Goal: Information Seeking & Learning: Learn about a topic

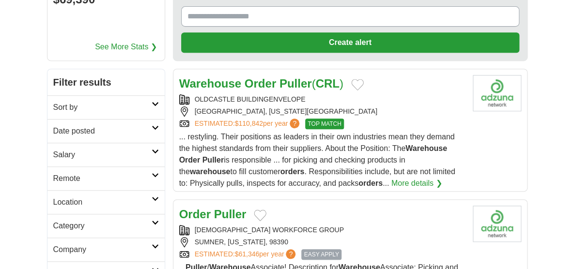
scroll to position [135, 0]
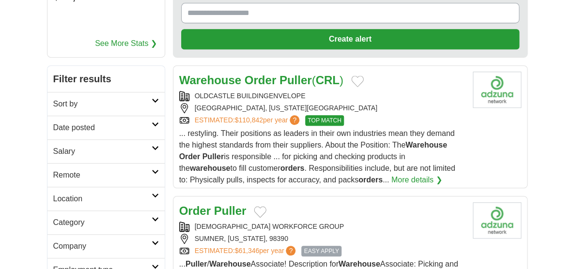
click at [262, 78] on strong "Order" at bounding box center [259, 80] width 31 height 13
click at [252, 80] on strong "Order" at bounding box center [259, 80] width 31 height 13
click at [273, 77] on strong "Order" at bounding box center [259, 80] width 31 height 13
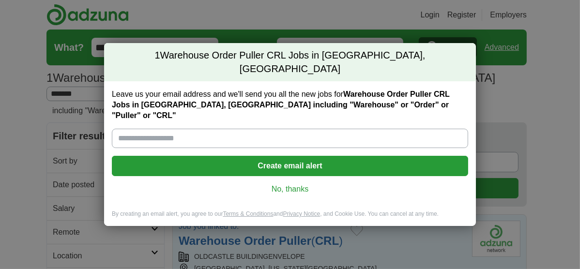
click at [290, 184] on link "No, thanks" at bounding box center [290, 189] width 341 height 11
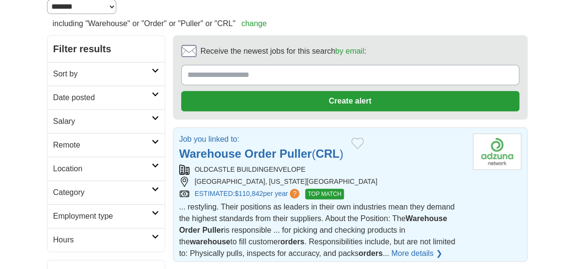
scroll to position [97, 0]
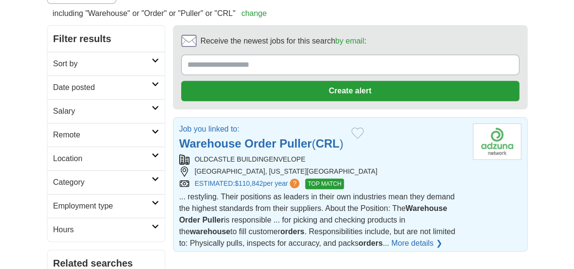
click at [277, 137] on link "Warehouse Order Puller ( CRL )" at bounding box center [261, 143] width 164 height 13
click at [253, 137] on strong "Order" at bounding box center [259, 143] width 31 height 13
